Goal: Task Accomplishment & Management: Manage account settings

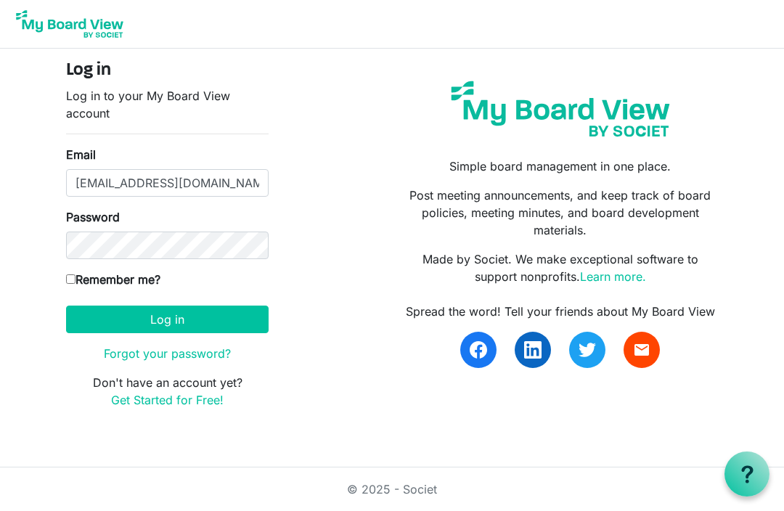
click at [217, 325] on button "Log in" at bounding box center [167, 320] width 203 height 28
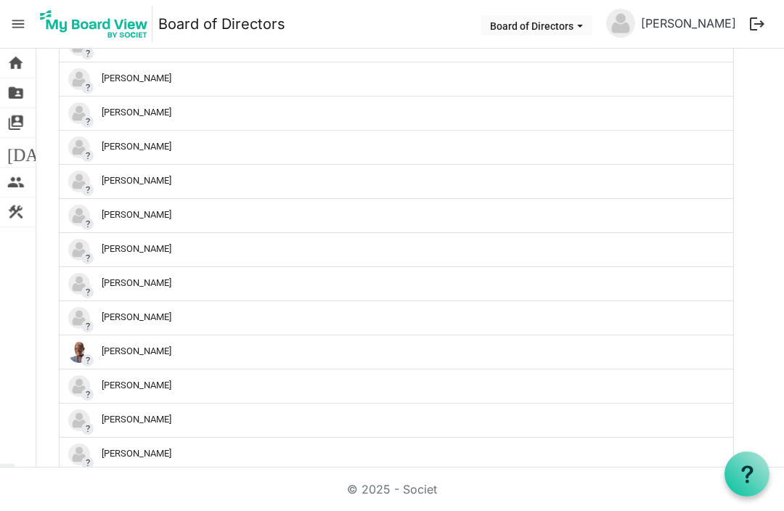
scroll to position [772, 0]
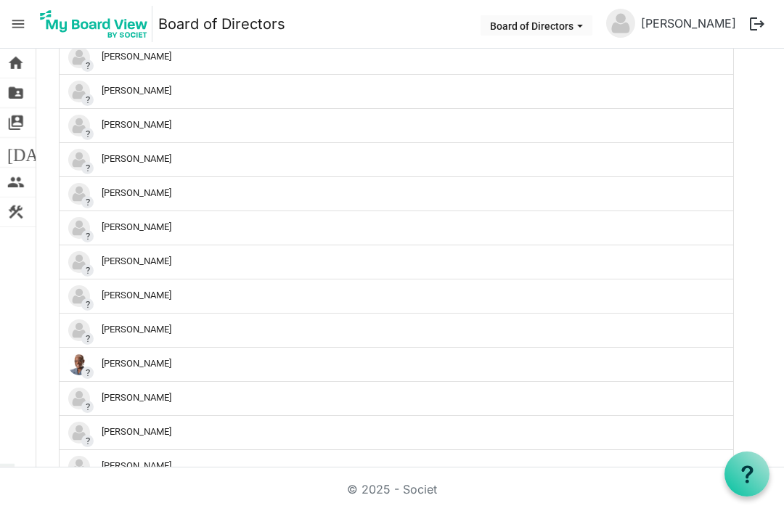
click at [157, 267] on div "? Pam Pinkerton" at bounding box center [394, 262] width 653 height 22
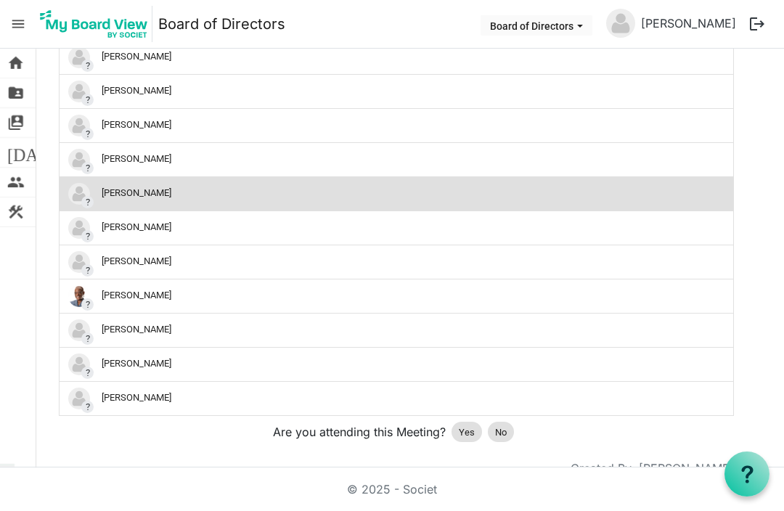
scroll to position [835, 0]
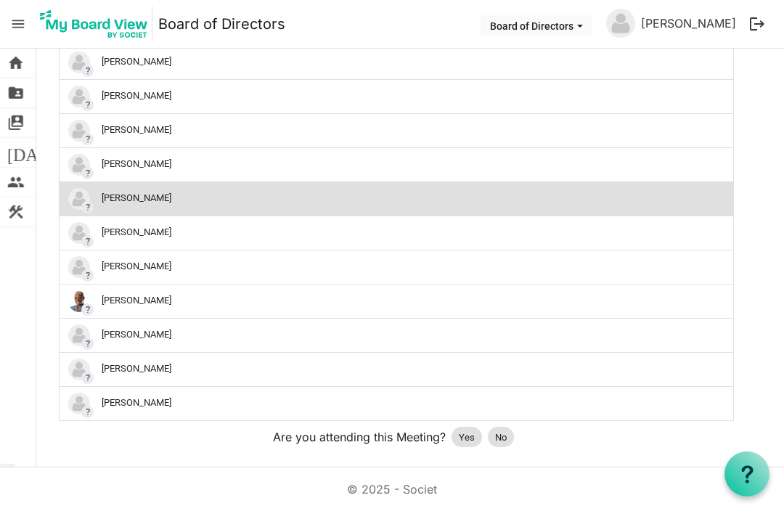
click at [470, 445] on span "Yes" at bounding box center [467, 438] width 16 height 15
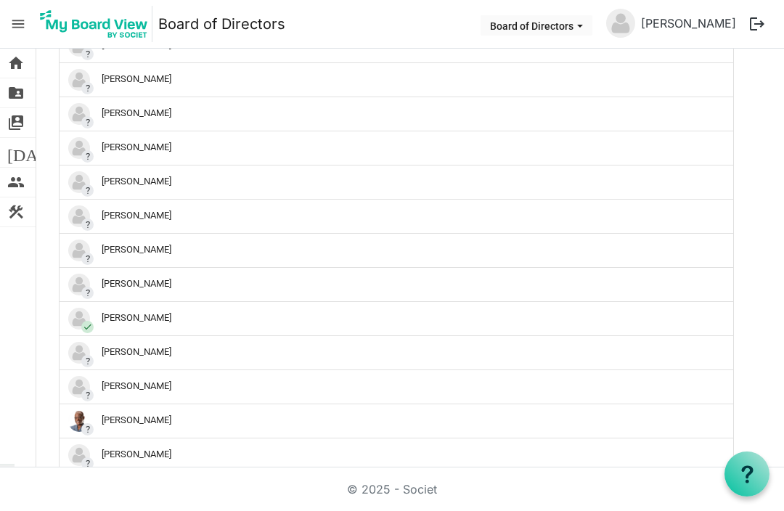
scroll to position [707, 0]
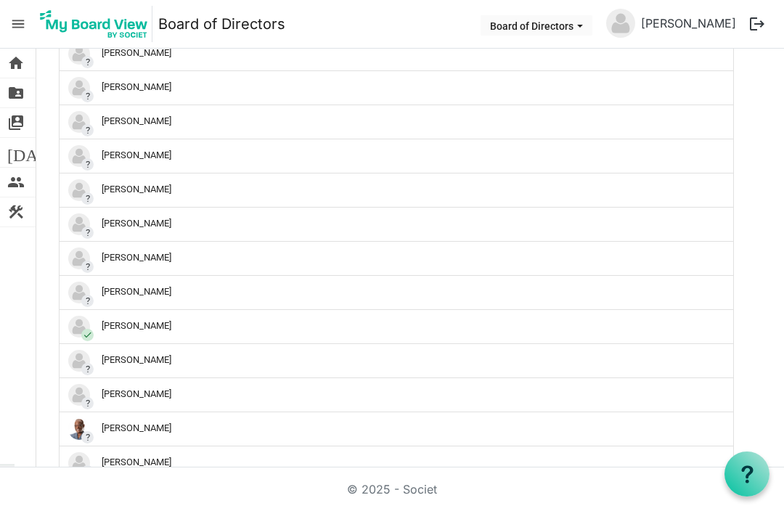
click at [353, 394] on div "? Samar Wahba" at bounding box center [394, 395] width 653 height 22
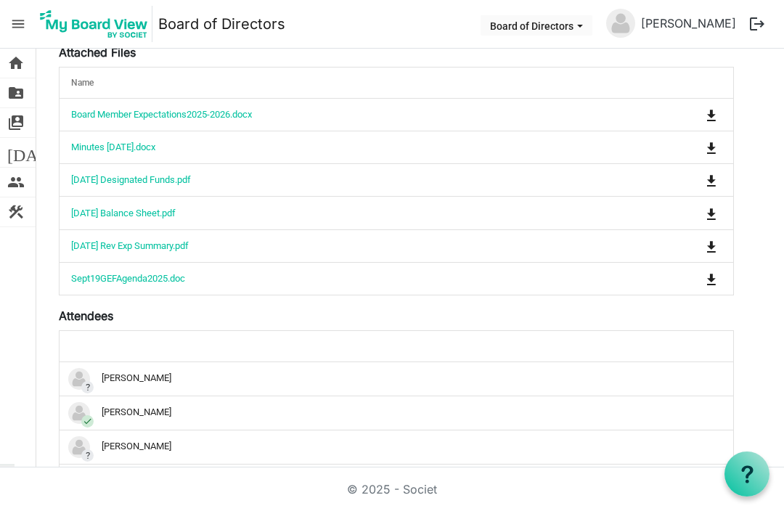
scroll to position [274, 0]
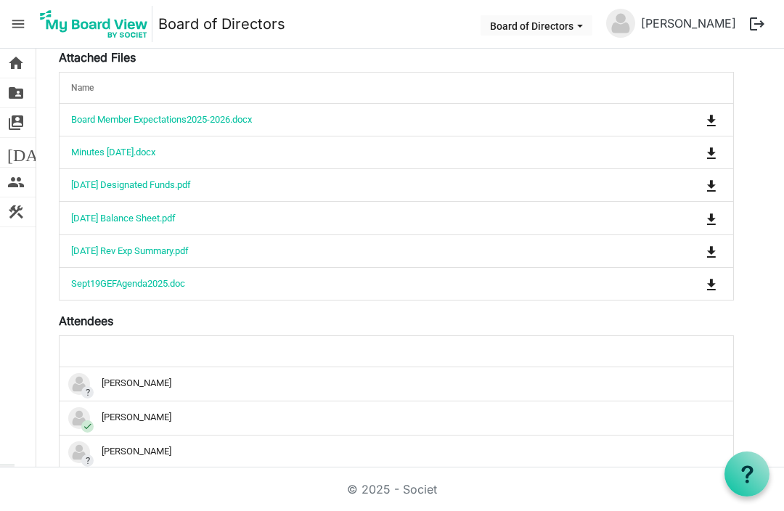
click at [155, 155] on link "Minutes [DATE].docx" at bounding box center [113, 152] width 84 height 11
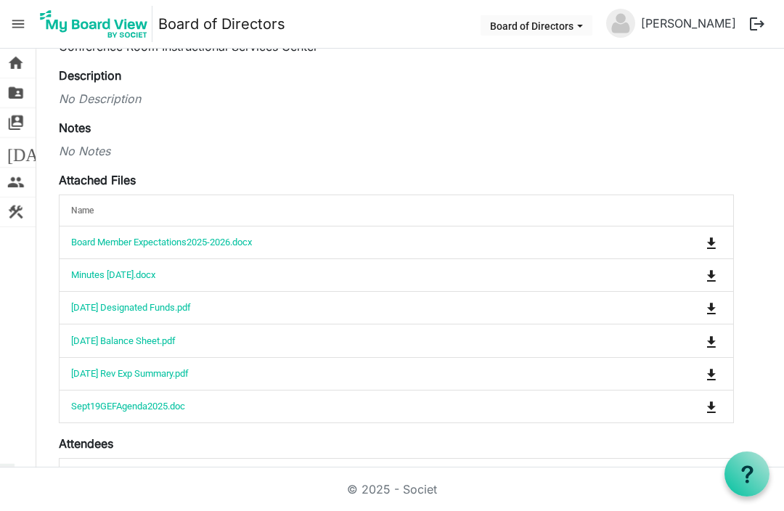
scroll to position [152, 0]
click at [177, 410] on link "Sept19GEFAgenda2025.doc" at bounding box center [128, 405] width 114 height 11
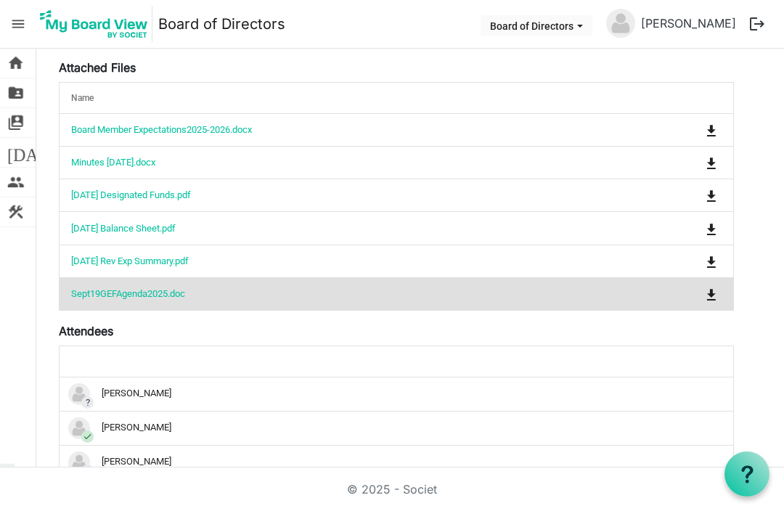
scroll to position [280, 0]
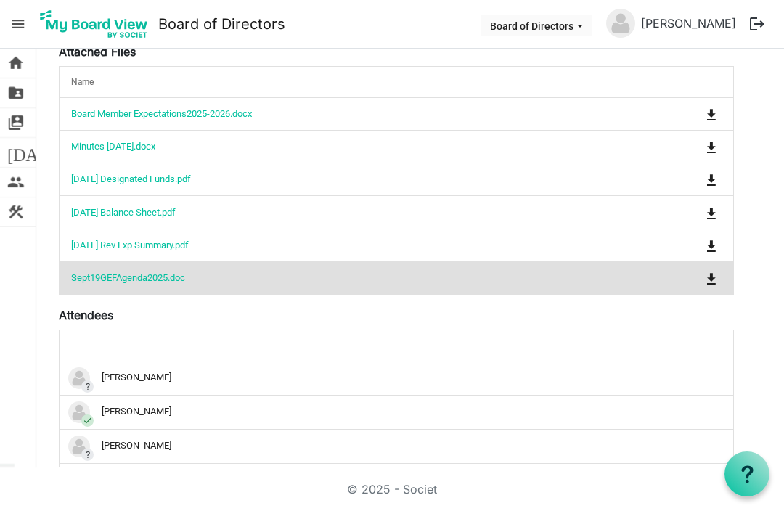
click at [720, 285] on button "is Command column column header" at bounding box center [711, 278] width 20 height 20
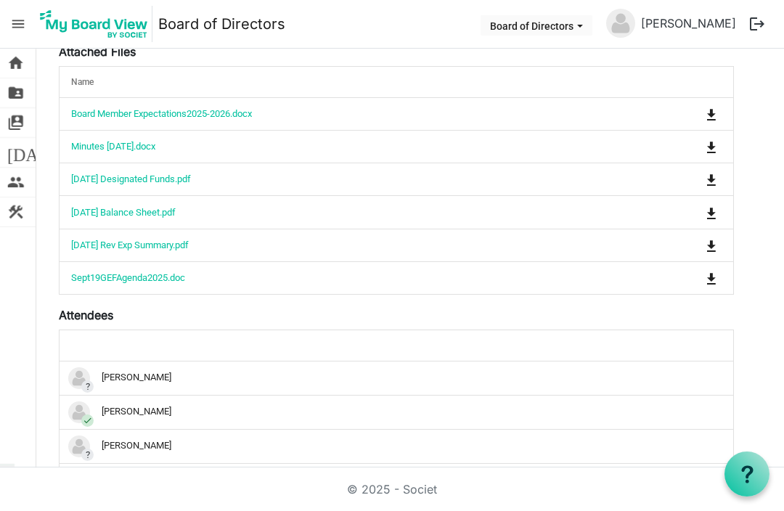
click at [203, 277] on td "Sept19GEFAgenda2025.doc" at bounding box center [351, 277] width 583 height 33
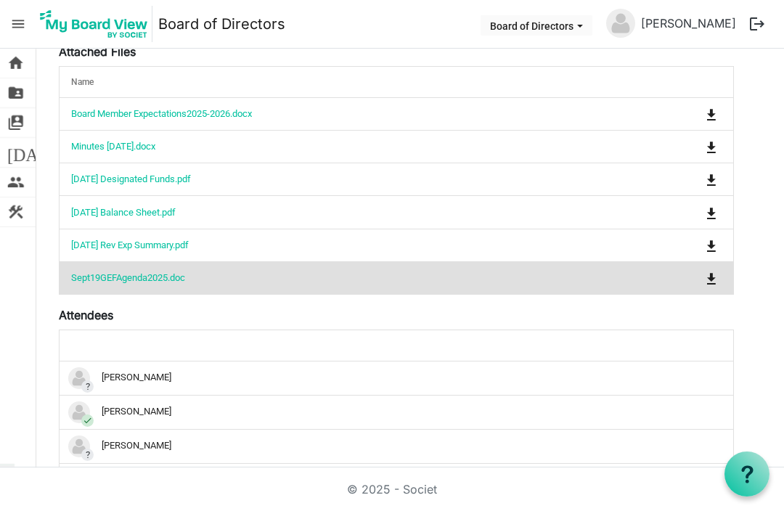
click at [717, 283] on button "is Command column column header" at bounding box center [711, 278] width 20 height 20
